Goal: Task Accomplishment & Management: Complete application form

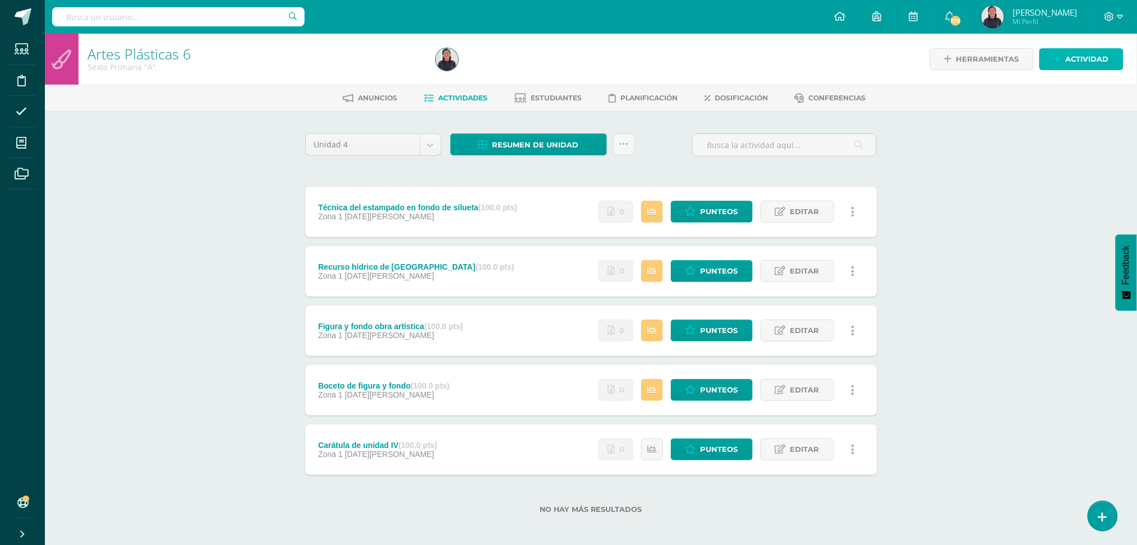
click at [1061, 57] on icon at bounding box center [1057, 59] width 7 height 10
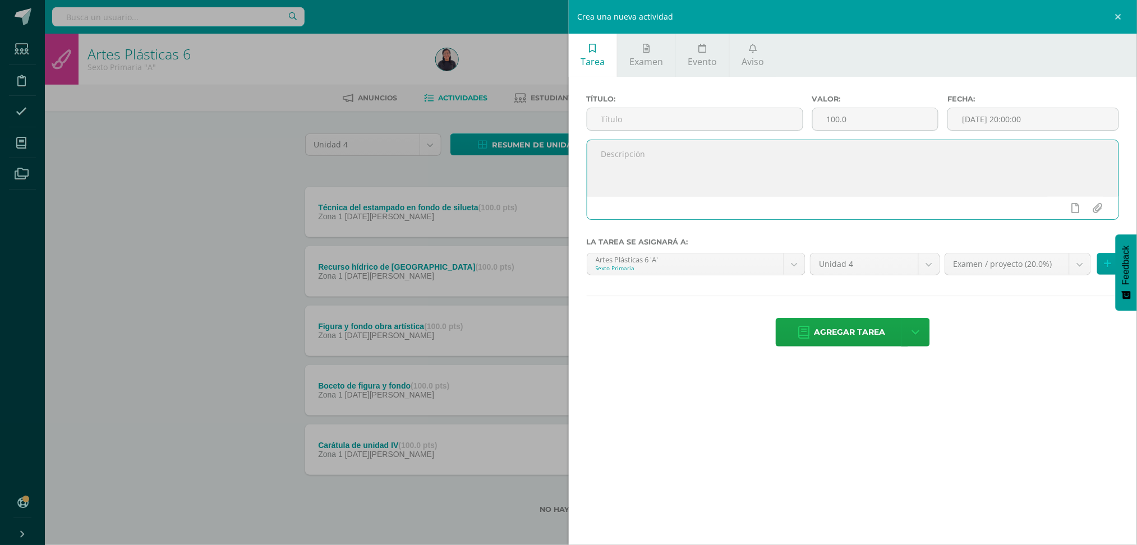
click at [657, 164] on textarea at bounding box center [853, 168] width 532 height 56
paste textarea "Aprende en clase sobre las texturas y las líneas. 1. Realiza en clase un ejerci…"
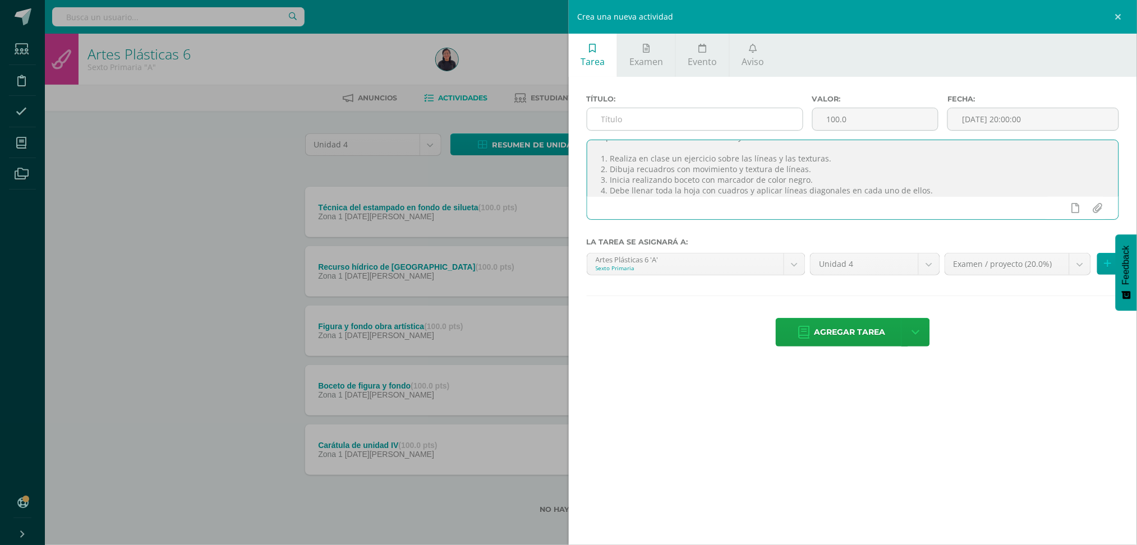
type textarea "Aprende en clase sobre las texturas y las líneas. 1. Realiza en clase un ejerci…"
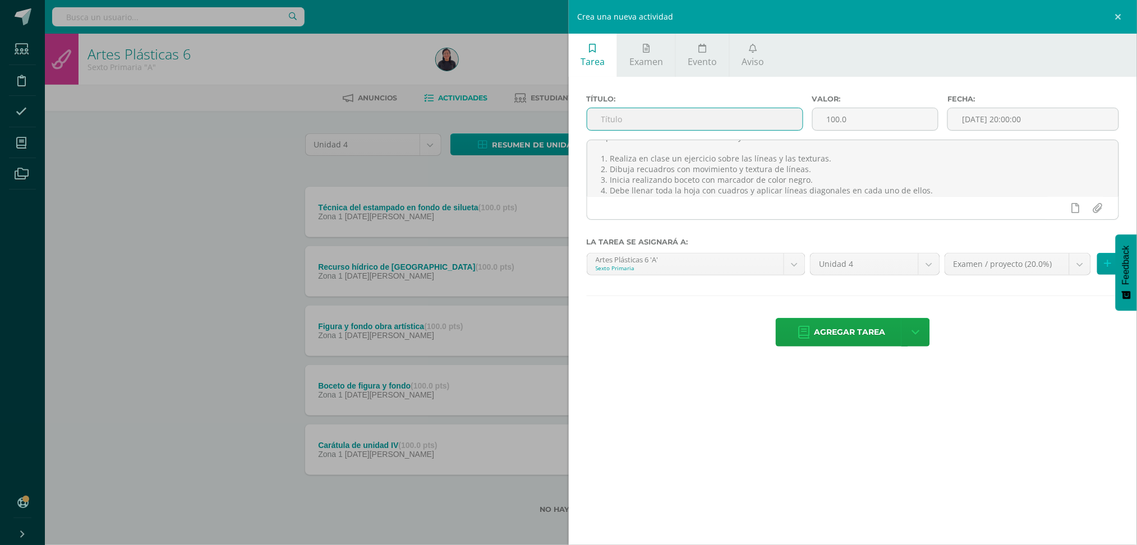
click at [640, 116] on input "text" at bounding box center [694, 119] width 215 height 22
type input "Líneas y texturas"
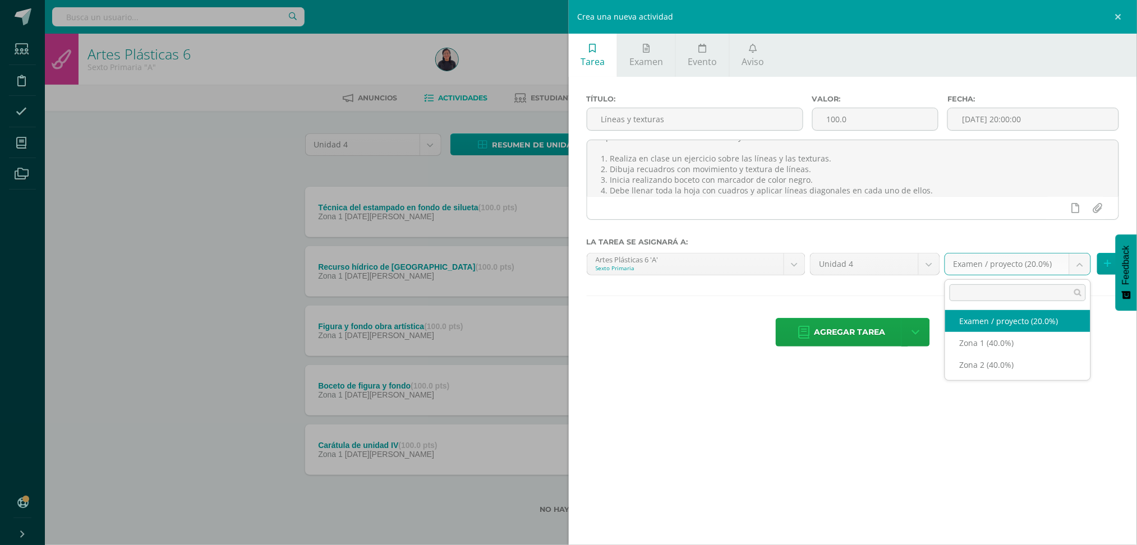
click at [1076, 269] on body "Estudiantes Disciplina Asistencia Mis cursos Archivos Soporte Ayuda Reportar un…" at bounding box center [568, 275] width 1137 height 550
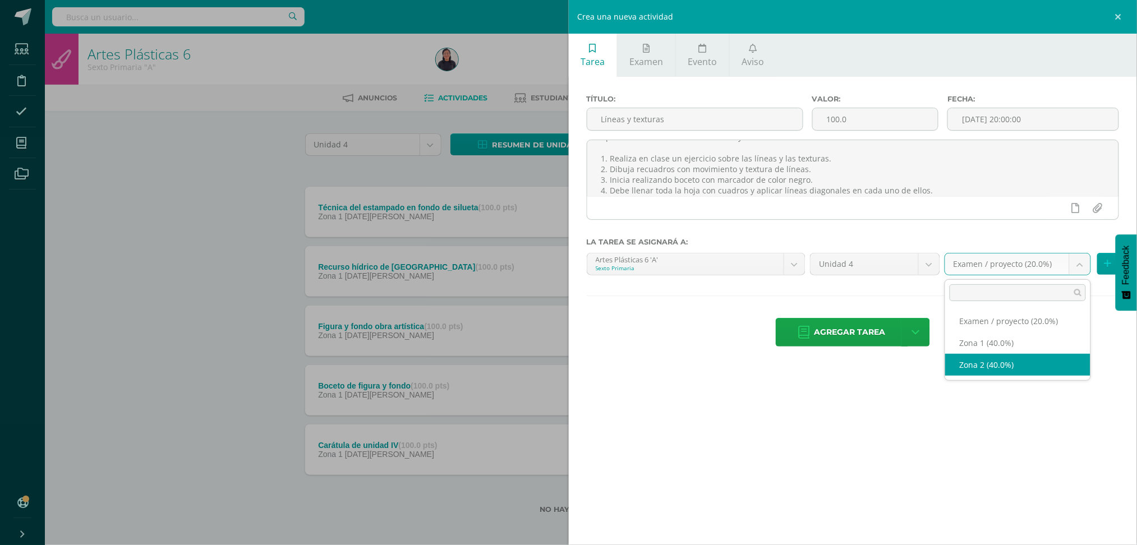
select select "31710"
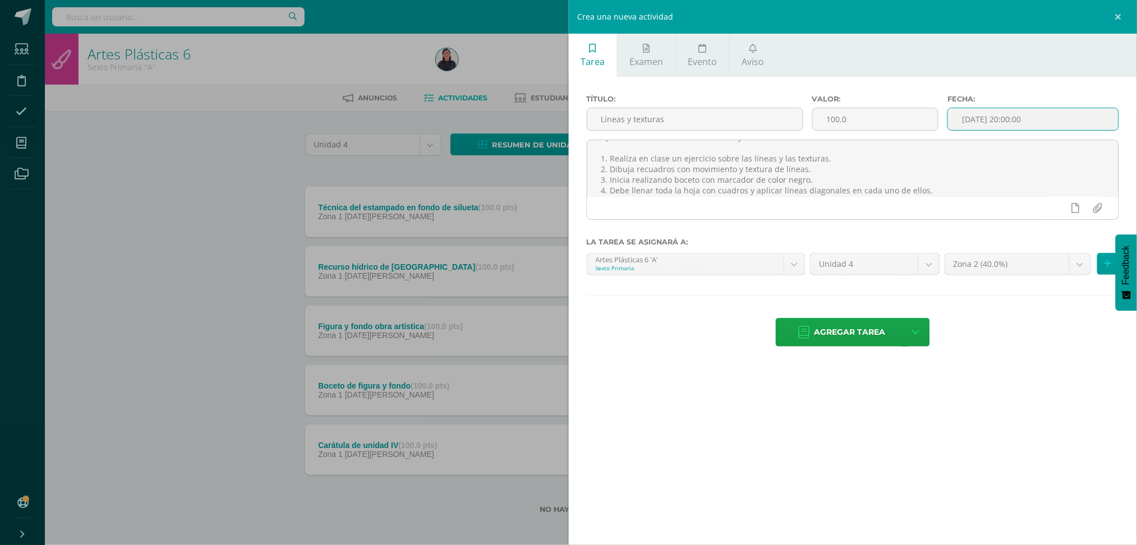
click at [1006, 124] on input "[DATE] 20:00:00" at bounding box center [1033, 119] width 171 height 22
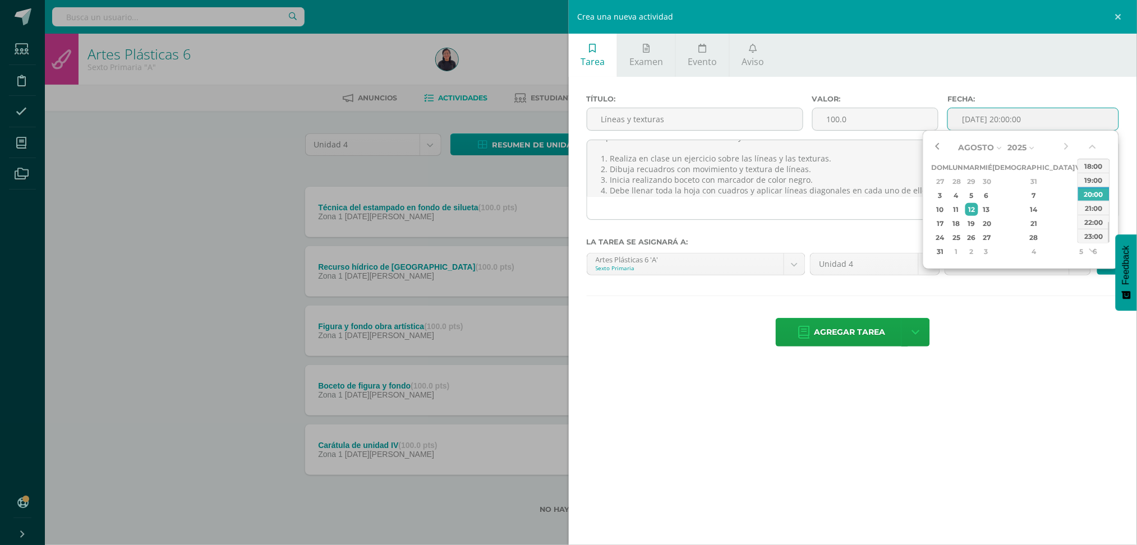
click at [938, 146] on button "button" at bounding box center [937, 147] width 11 height 17
click at [1077, 251] on div "5" at bounding box center [1082, 251] width 10 height 13
type input "2025-09-05 20:00"
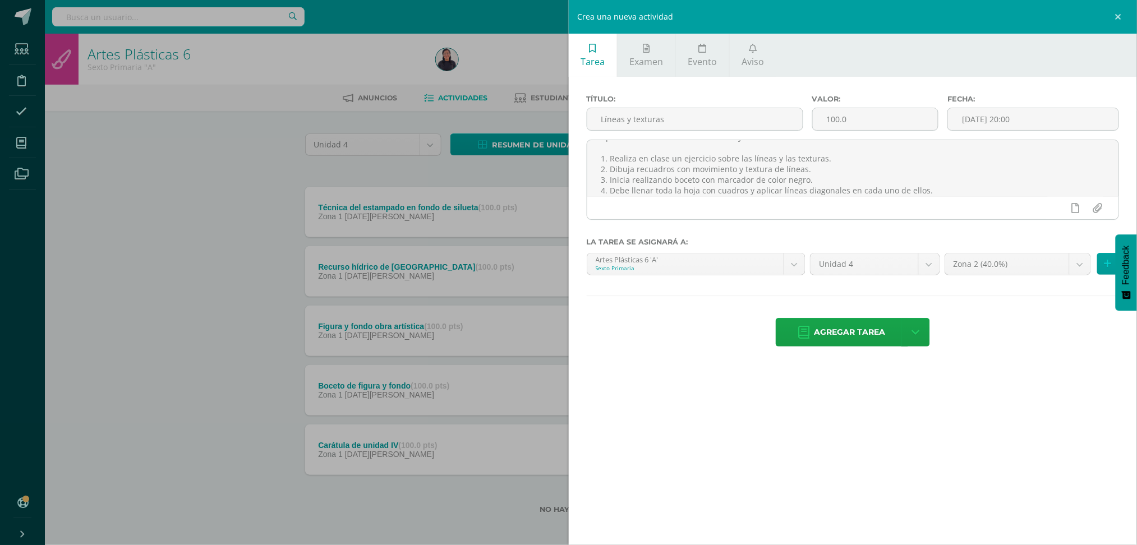
click at [1078, 95] on label "Fecha:" at bounding box center [1033, 99] width 172 height 8
click at [850, 330] on span "Agregar tarea" at bounding box center [850, 332] width 71 height 27
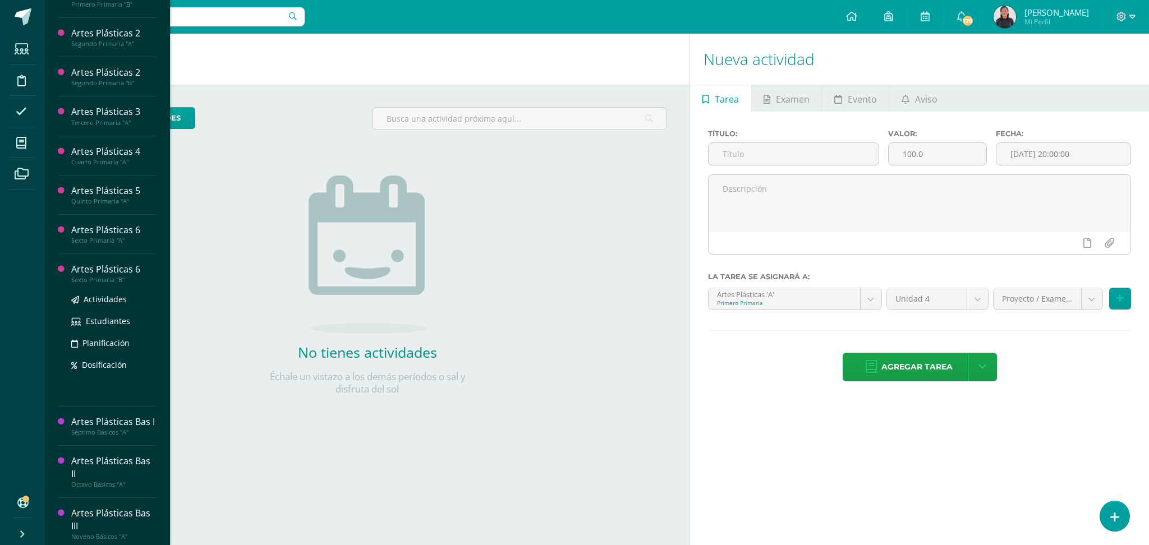
scroll to position [131, 0]
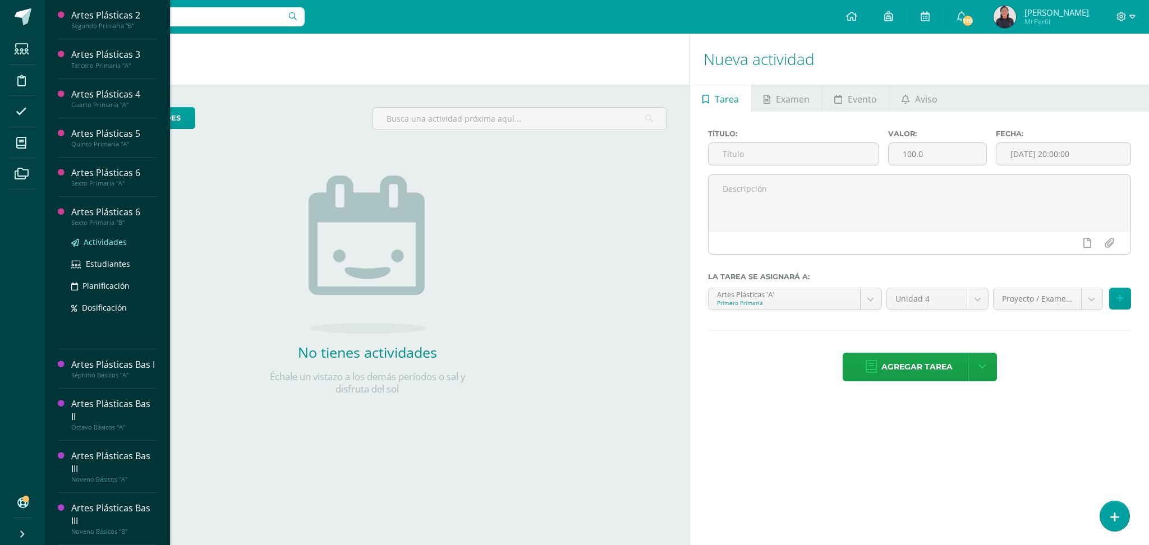
click at [102, 237] on span "Actividades" at bounding box center [105, 242] width 43 height 11
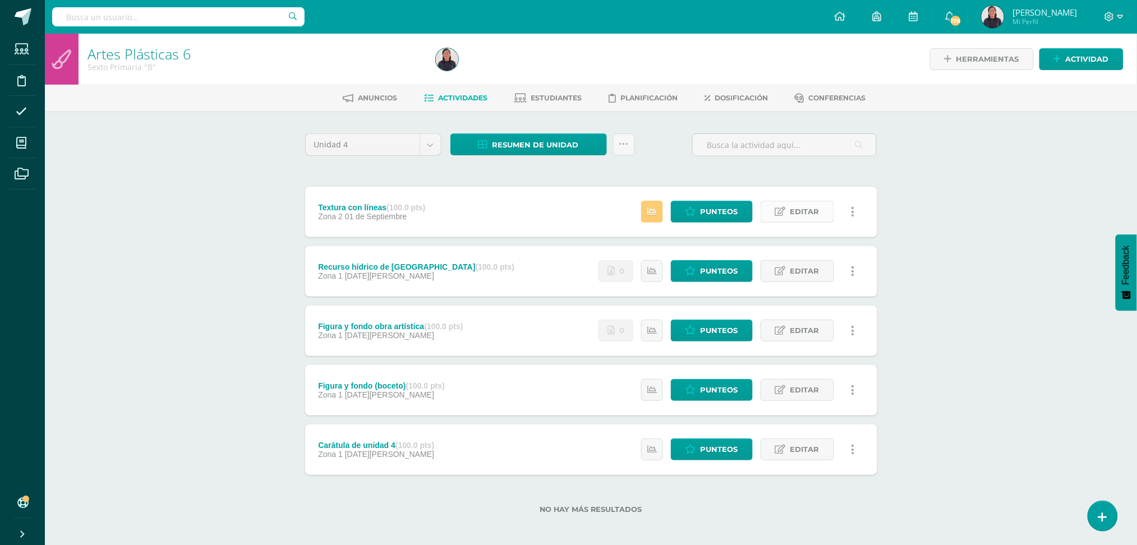
click at [794, 201] on span "Editar" at bounding box center [804, 211] width 29 height 21
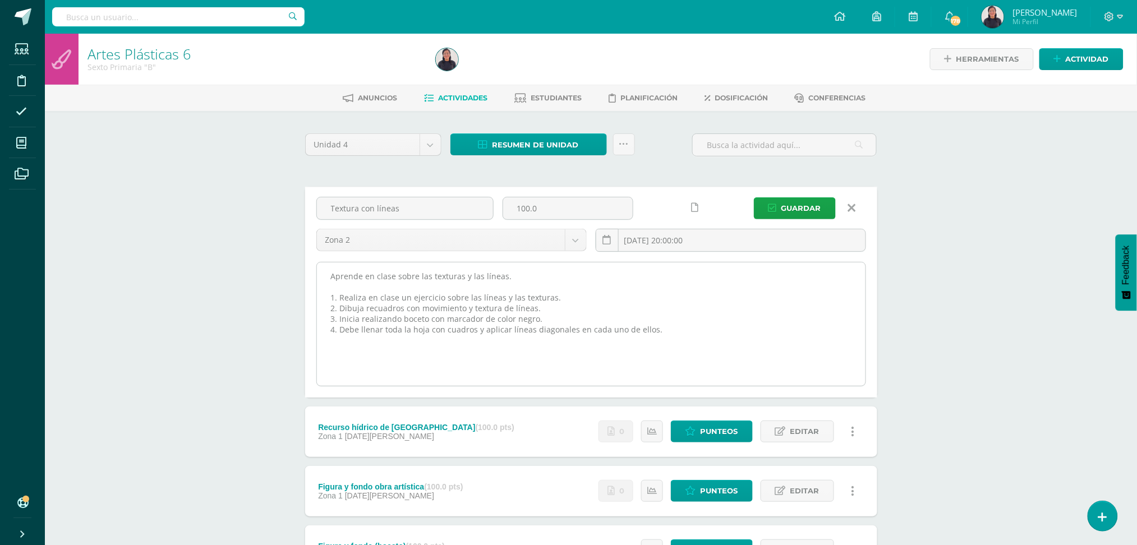
drag, startPoint x: 665, startPoint y: 334, endPoint x: 331, endPoint y: 268, distance: 340.9
click at [331, 268] on textarea "Aprende en clase sobre las texturas y las líneas. 1. Realiza en clase un ejerci…" at bounding box center [591, 324] width 549 height 123
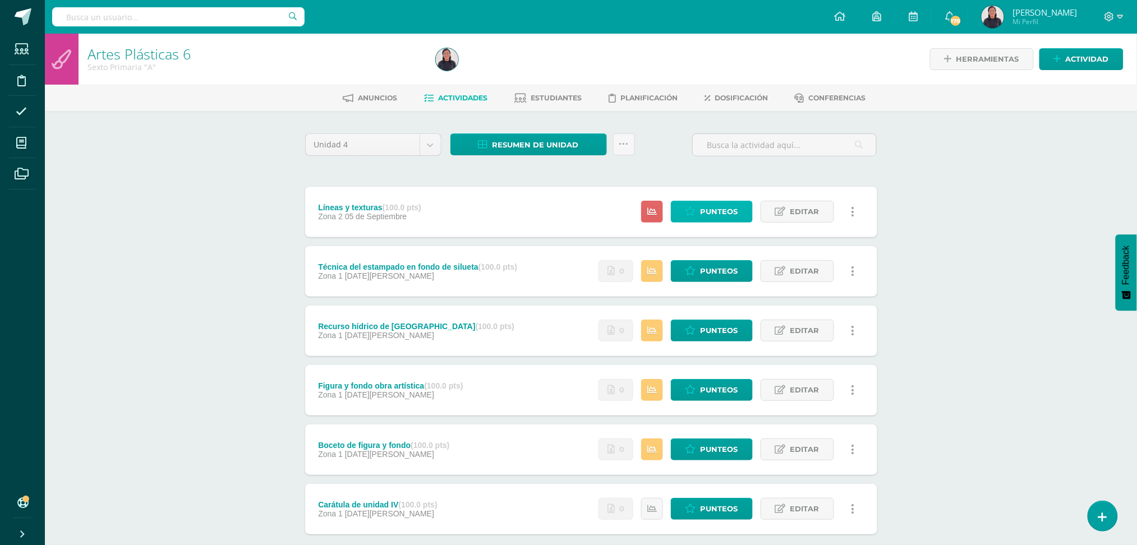
click at [702, 206] on span "Punteos" at bounding box center [720, 211] width 38 height 21
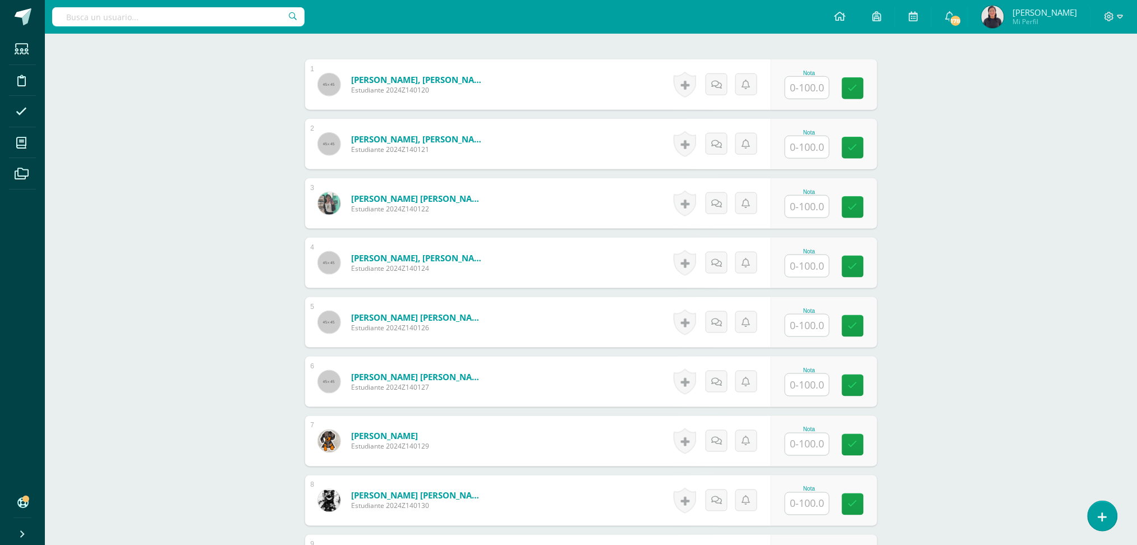
scroll to position [363, 0]
click at [808, 384] on input "text" at bounding box center [813, 385] width 45 height 22
type input "90"
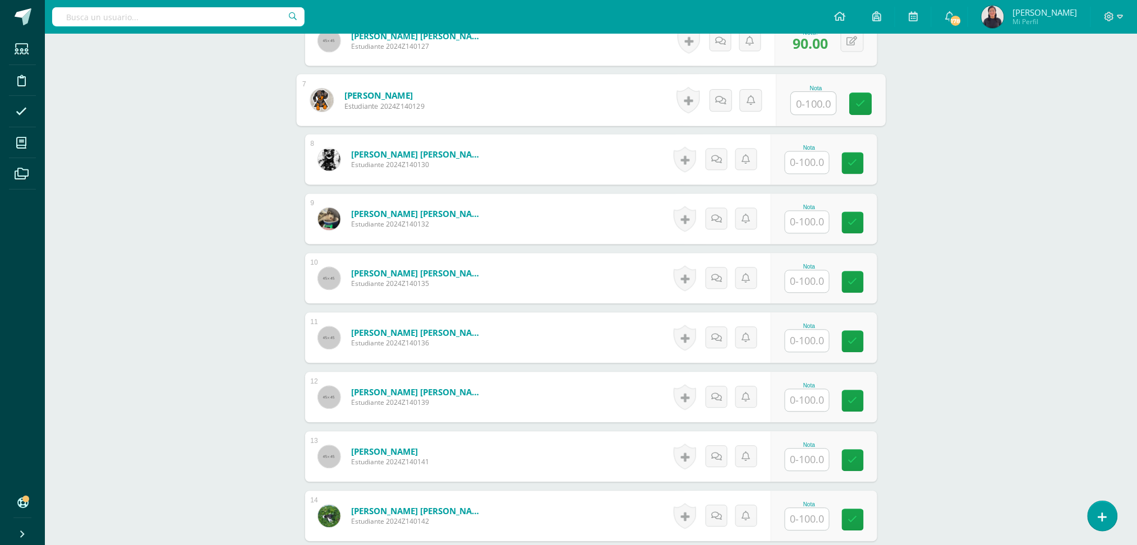
scroll to position [830, 0]
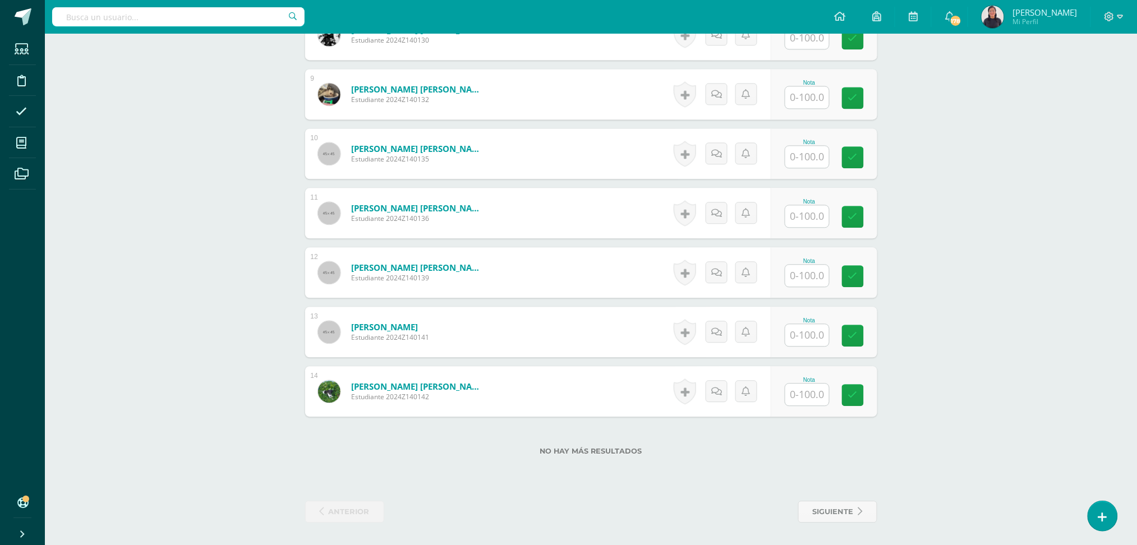
click at [808, 387] on input "text" at bounding box center [807, 395] width 44 height 22
type input "99"
click at [796, 275] on input "text" at bounding box center [813, 276] width 45 height 22
type input "97"
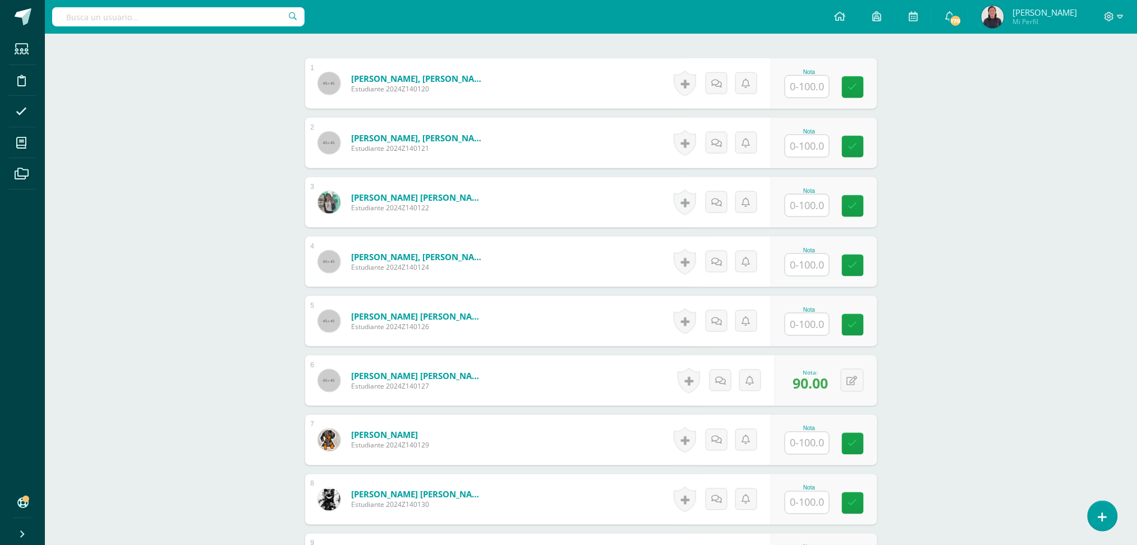
scroll to position [360, 0]
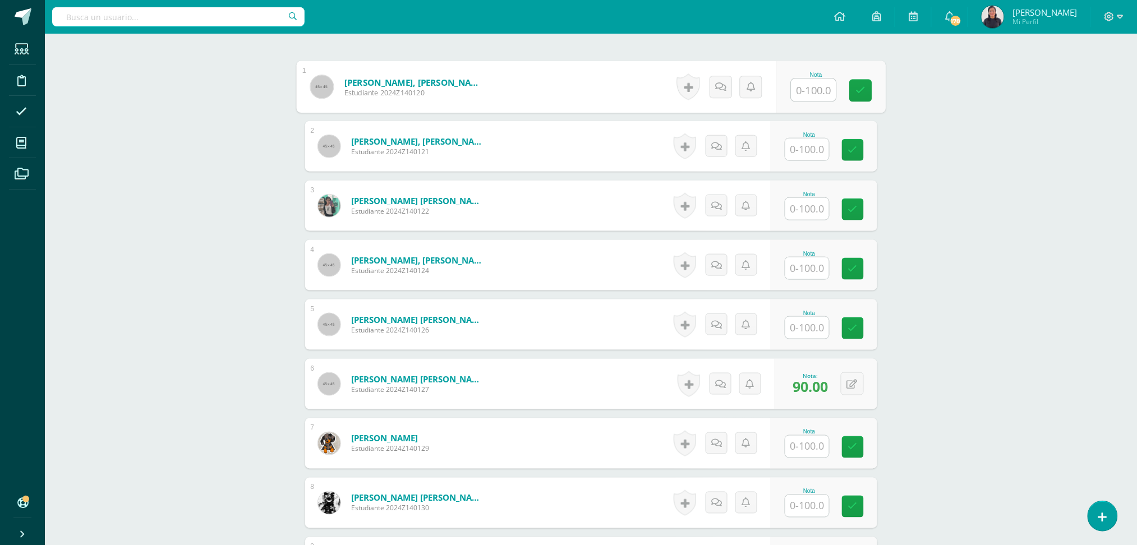
click at [795, 84] on input "text" at bounding box center [813, 90] width 45 height 22
type input "90"
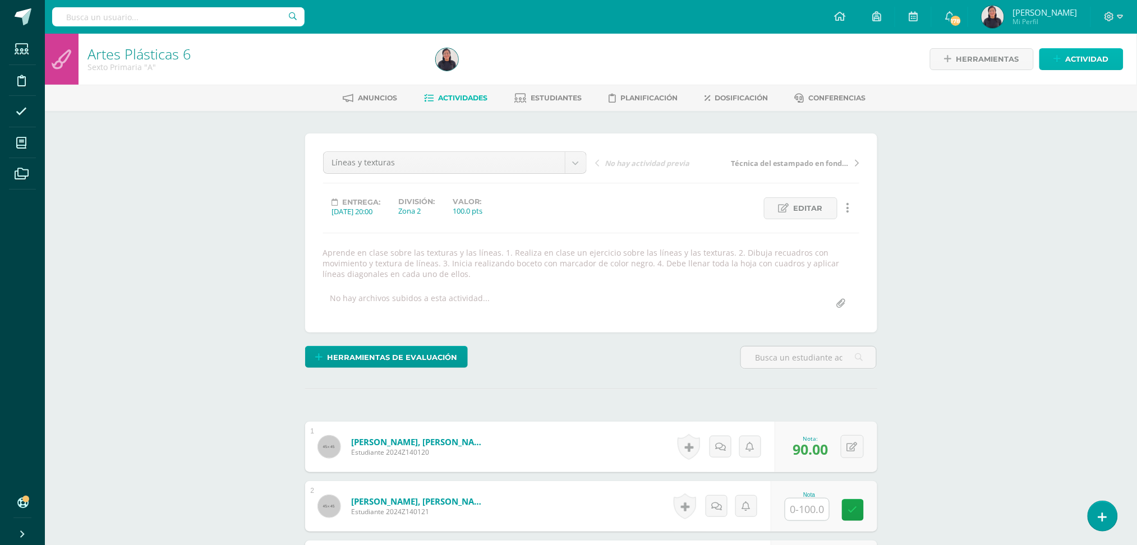
click at [1062, 64] on link "Actividad" at bounding box center [1081, 59] width 84 height 22
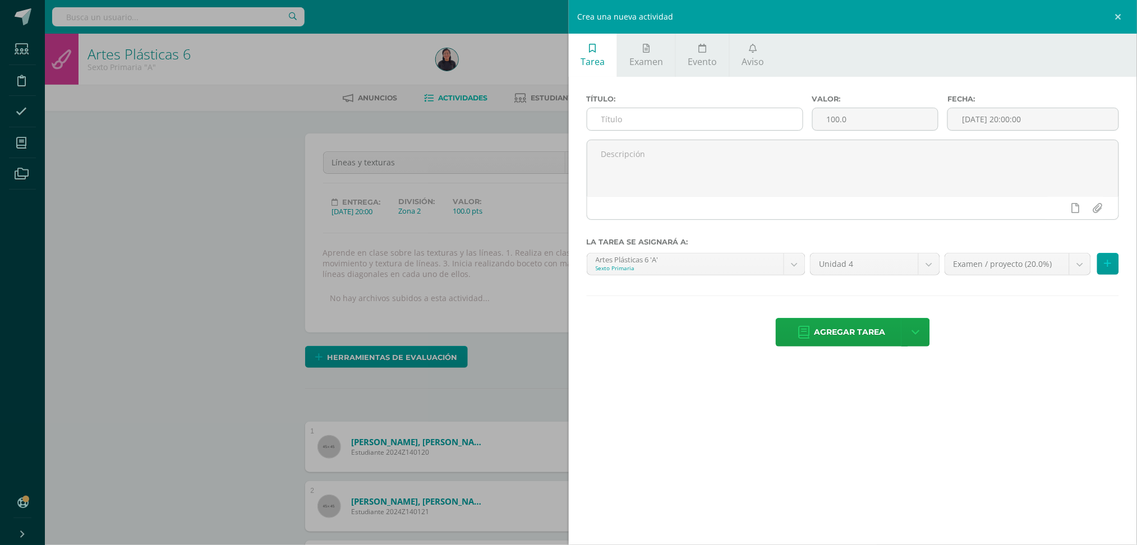
click at [628, 125] on input "text" at bounding box center [694, 119] width 215 height 22
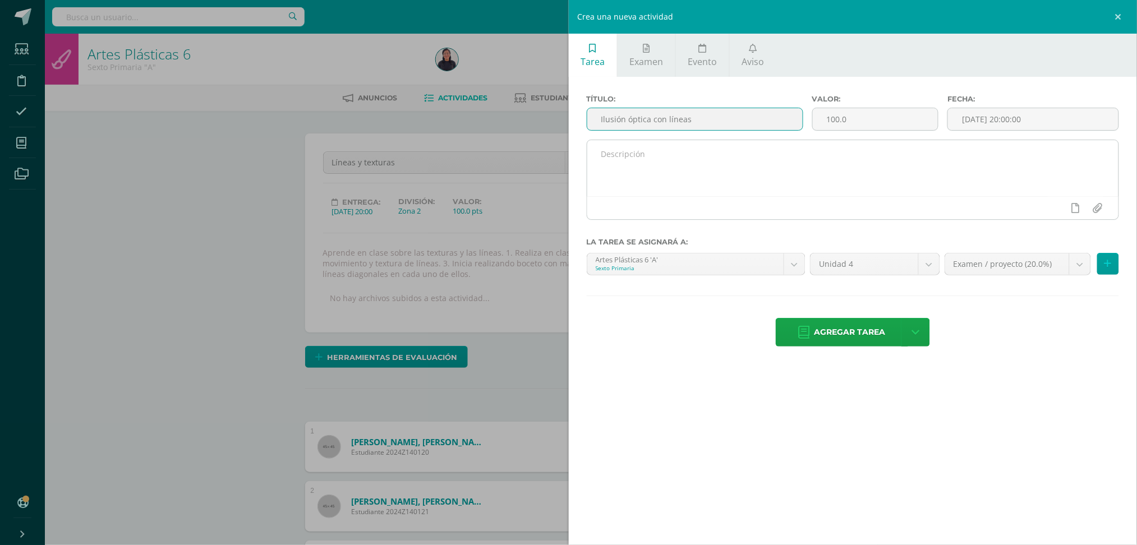
type input "Ilusión óptica con líneas"
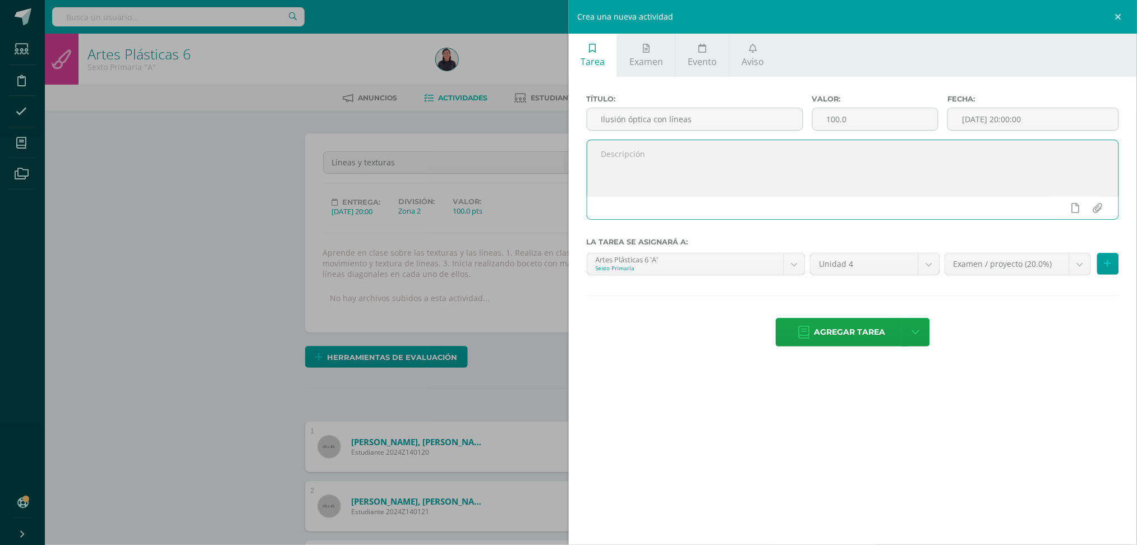
click at [631, 163] on textarea at bounding box center [853, 168] width 532 height 56
type textarea "Aprende en clase a darle volumen"
